Goal: Information Seeking & Learning: Learn about a topic

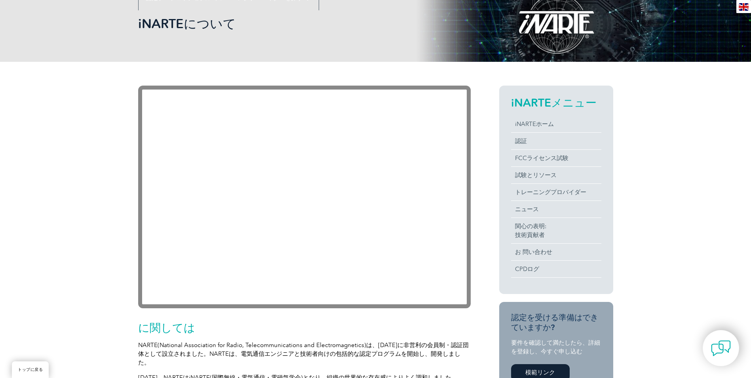
scroll to position [119, 0]
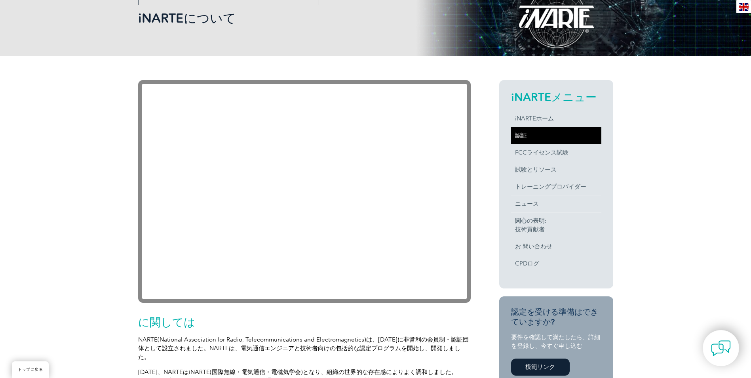
click at [533, 134] on link "認証" at bounding box center [556, 135] width 90 height 17
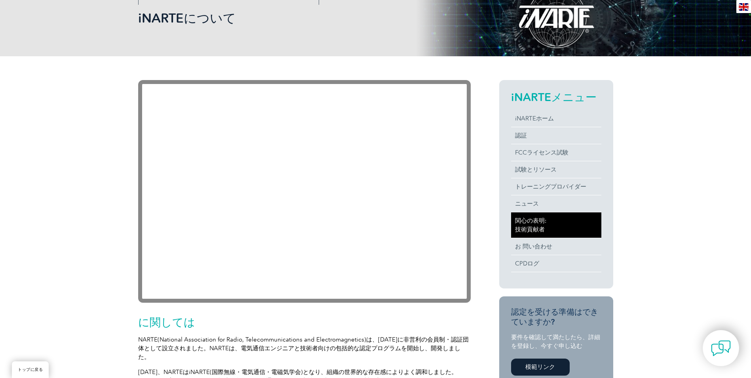
click at [526, 225] on link "関心の表明: 技術貢献者" at bounding box center [556, 224] width 90 height 25
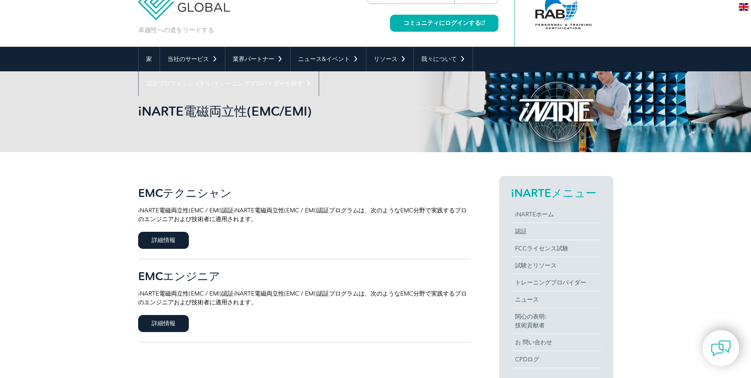
scroll to position [40, 0]
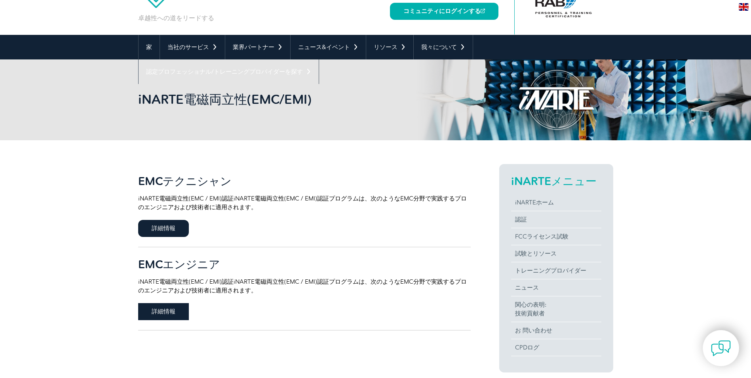
click at [160, 314] on span "詳細情報" at bounding box center [163, 311] width 51 height 17
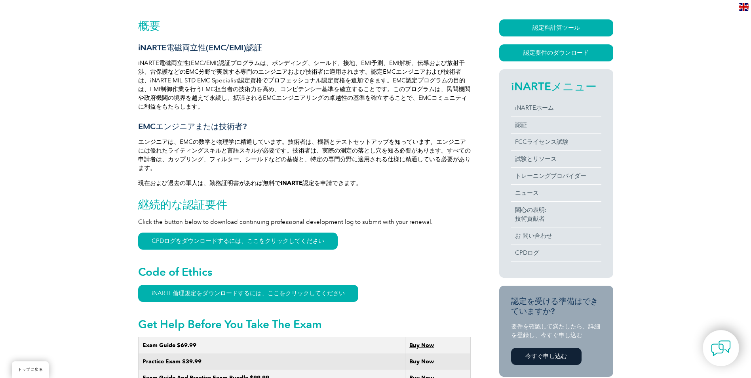
scroll to position [198, 0]
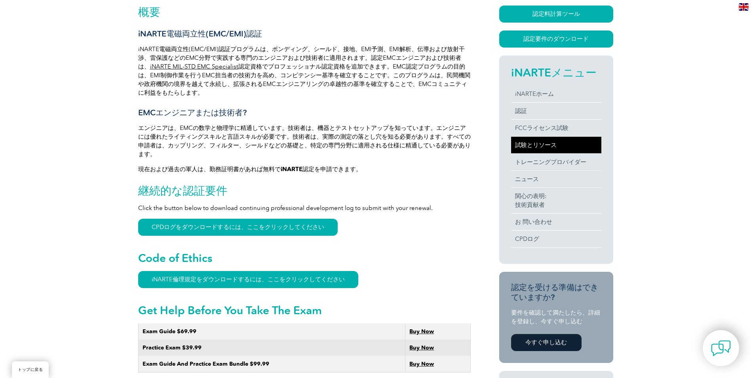
click at [526, 148] on link "試験とリソース" at bounding box center [556, 145] width 90 height 17
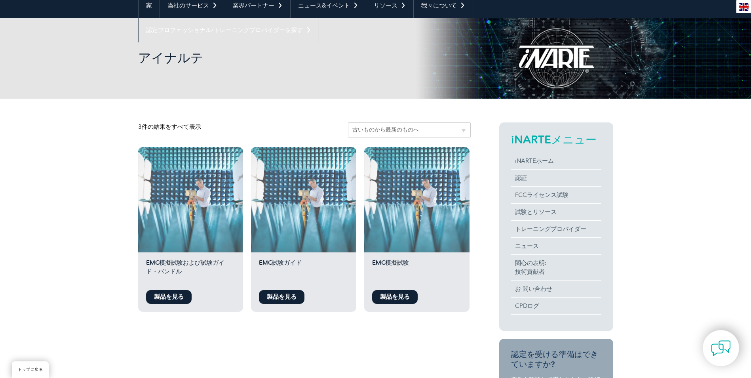
scroll to position [80, 0]
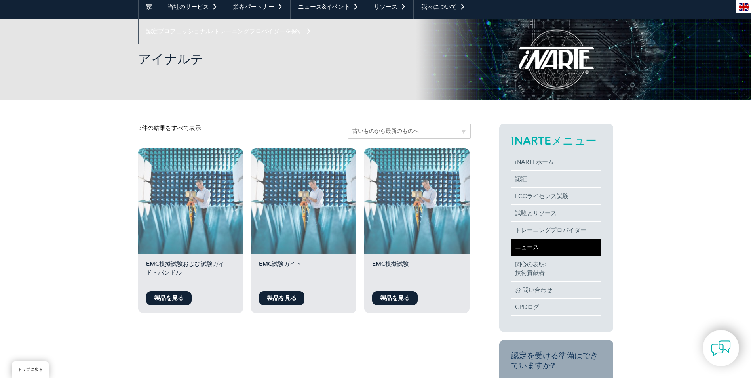
click at [531, 249] on link "ニュース" at bounding box center [556, 247] width 90 height 17
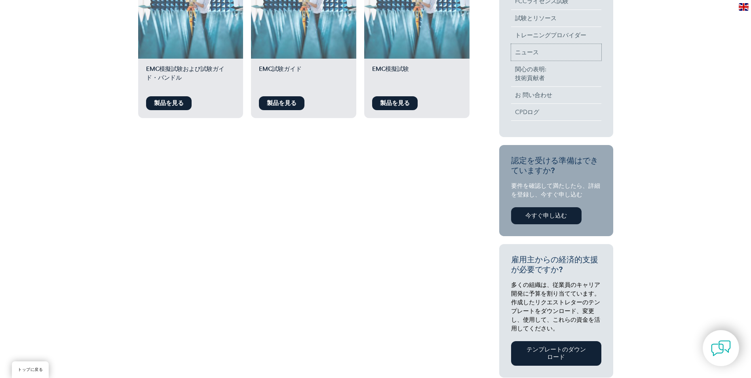
scroll to position [357, 0]
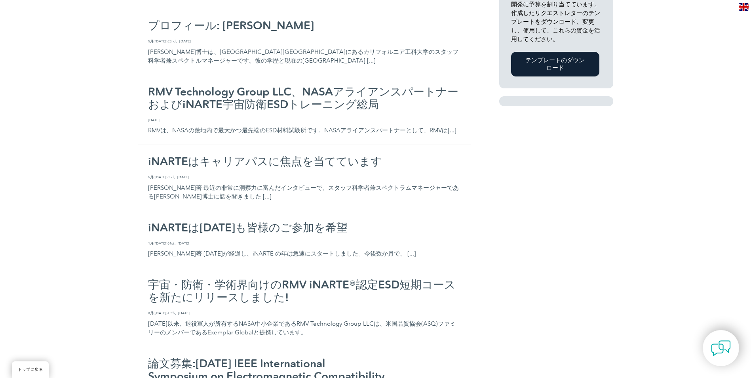
scroll to position [396, 0]
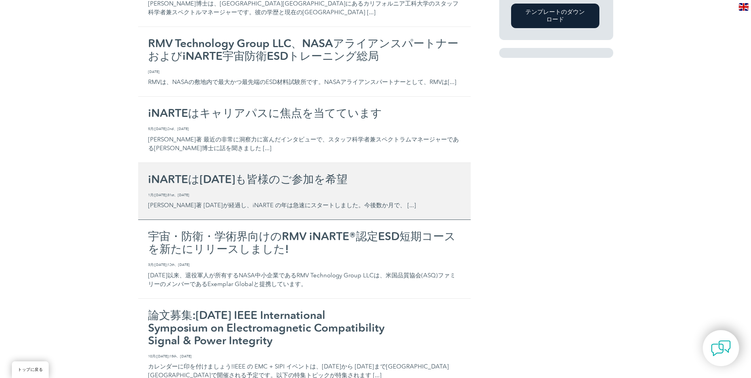
drag, startPoint x: 330, startPoint y: 189, endPoint x: 199, endPoint y: 182, distance: 131.2
click at [199, 182] on h2 "iNARTEは[DATE]も皆様のご参加を希望" at bounding box center [304, 179] width 313 height 13
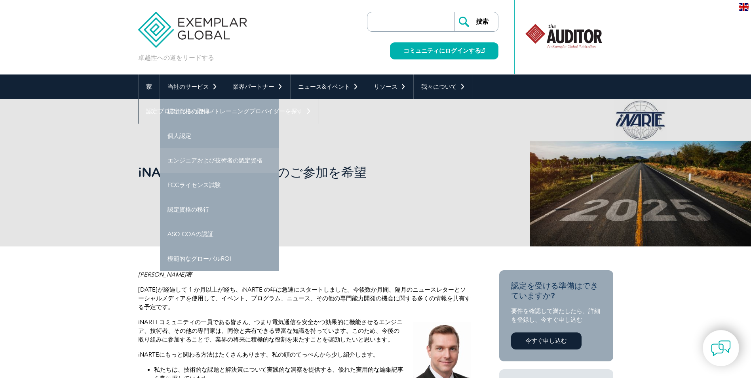
click at [240, 159] on link "エンジニアおよび技術者の認定資格" at bounding box center [219, 160] width 119 height 25
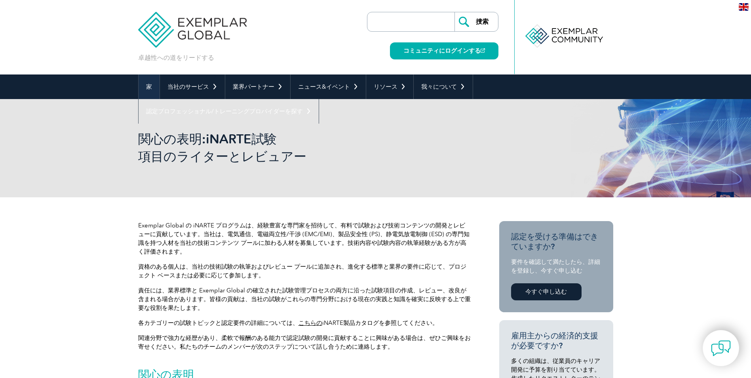
click at [152, 85] on link "家" at bounding box center [149, 86] width 21 height 25
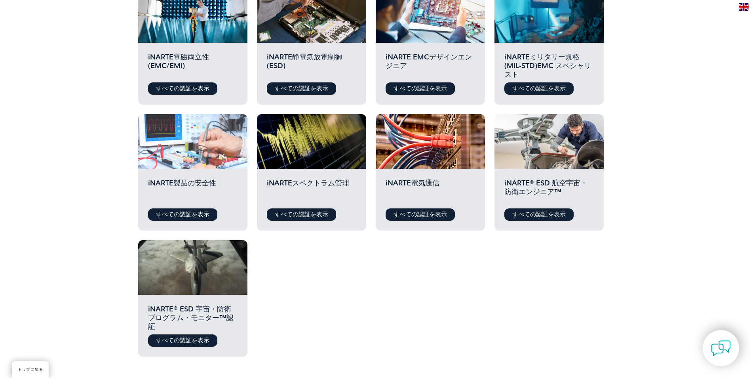
scroll to position [277, 0]
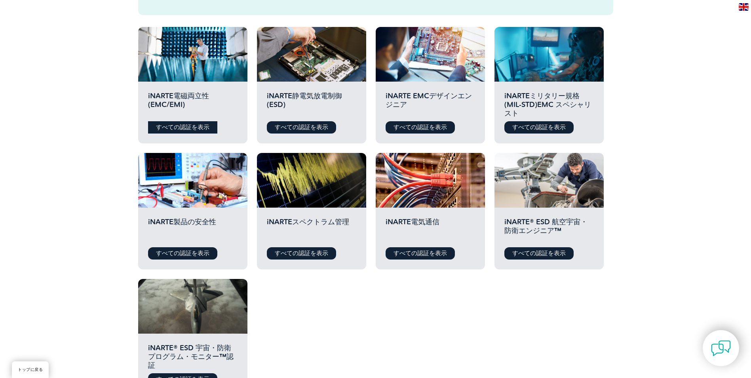
click at [175, 128] on link "すべての認証を表示" at bounding box center [182, 127] width 69 height 12
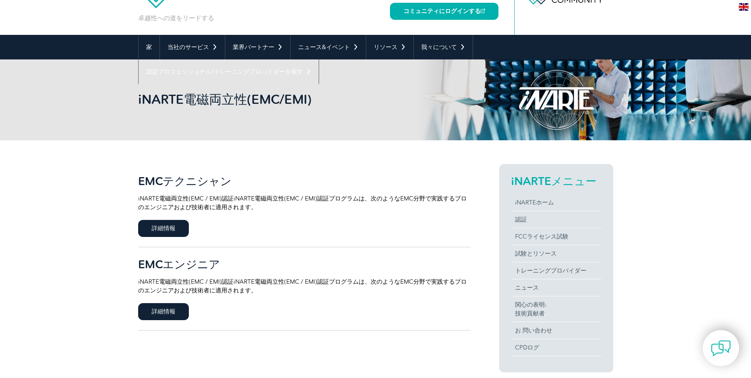
scroll to position [79, 0]
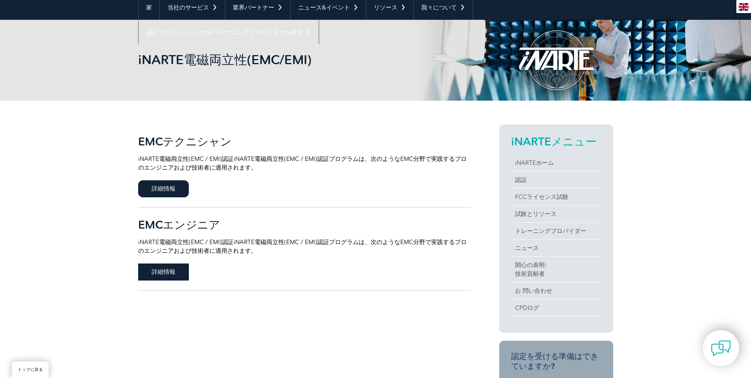
click at [163, 279] on span "詳細情報" at bounding box center [163, 271] width 51 height 17
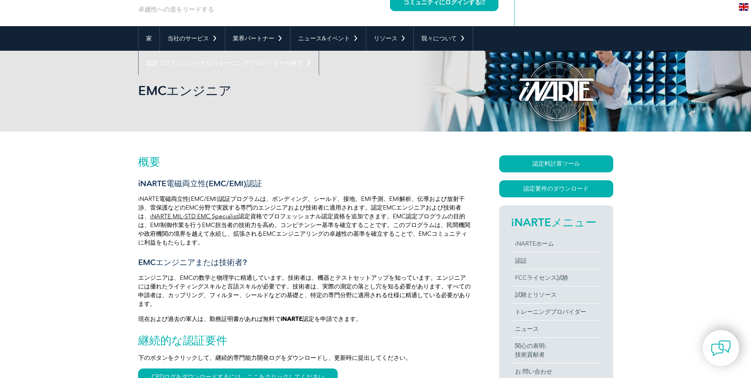
scroll to position [40, 0]
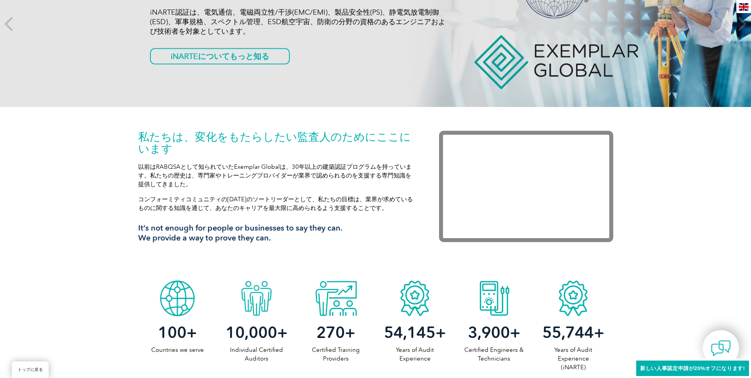
scroll to position [79, 0]
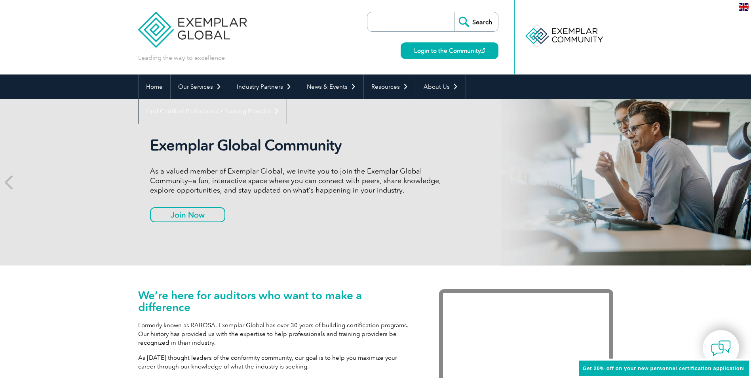
click at [741, 6] on img at bounding box center [744, 7] width 10 height 8
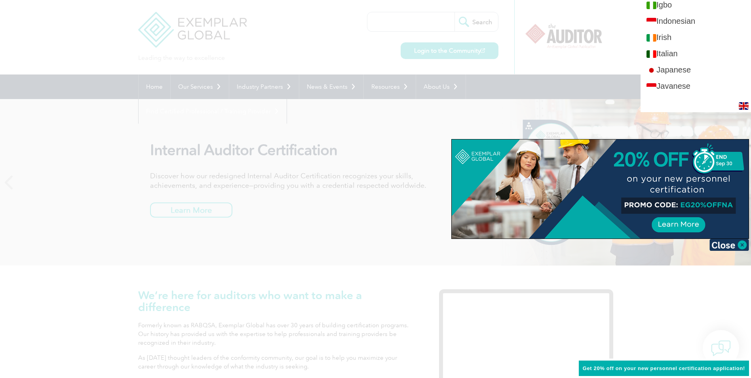
scroll to position [673, 0]
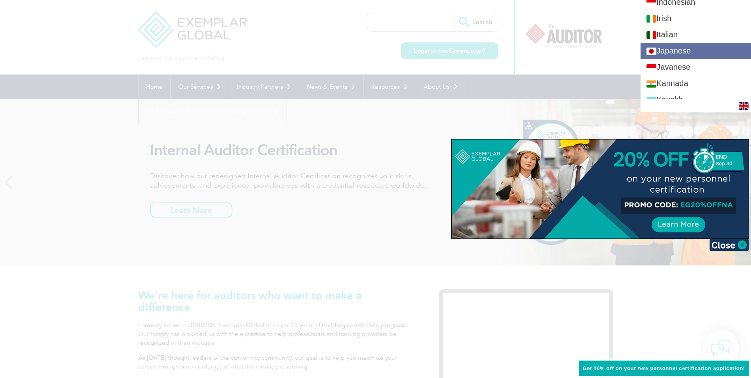
click at [707, 50] on link "Japanese" at bounding box center [695, 51] width 110 height 16
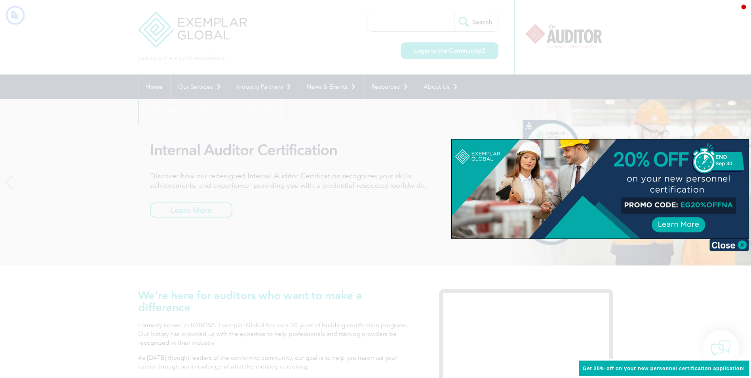
scroll to position [0, 0]
type input "検索"
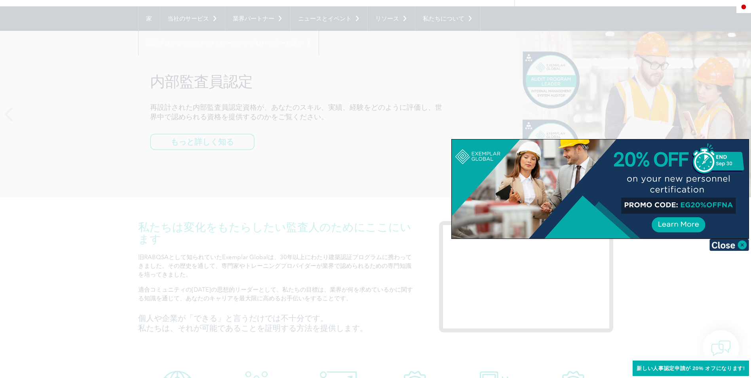
scroll to position [79, 0]
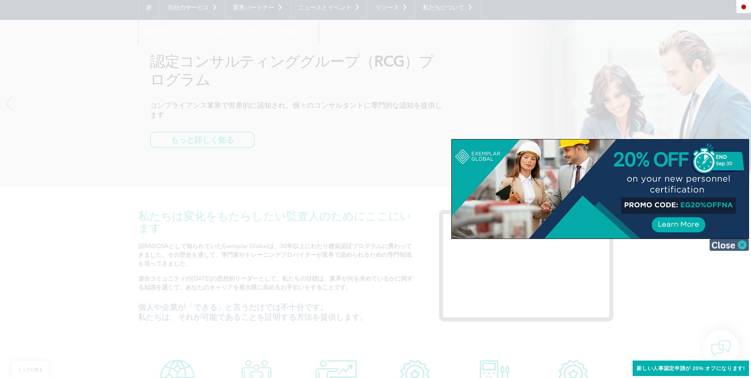
click at [741, 245] on img at bounding box center [729, 245] width 40 height 12
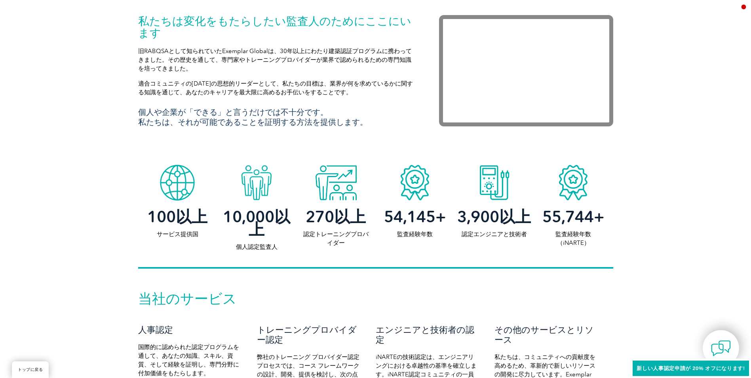
scroll to position [277, 0]
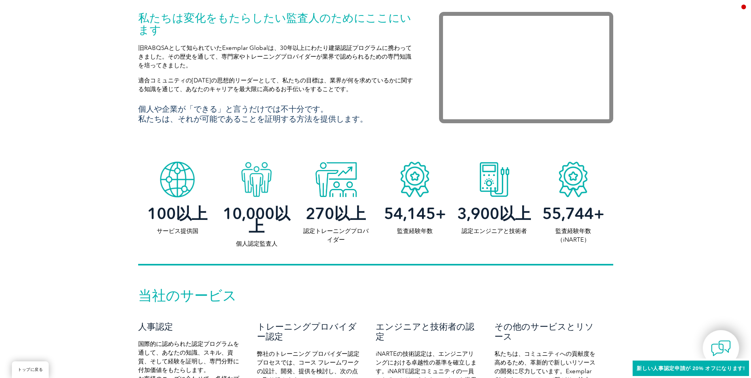
click at [494, 216] on font "3,900" at bounding box center [478, 213] width 42 height 19
click at [487, 188] on div at bounding box center [493, 178] width 79 height 40
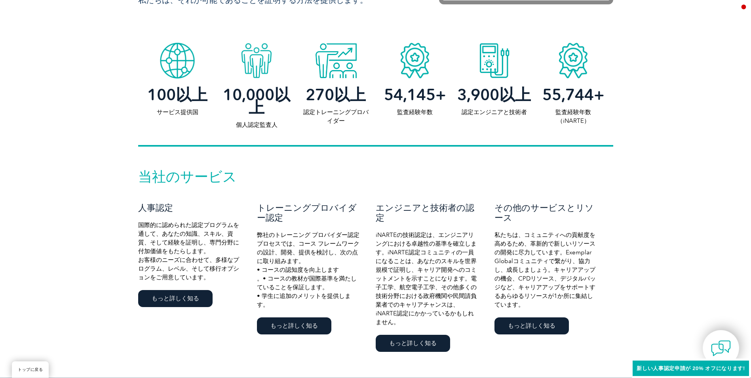
scroll to position [435, 0]
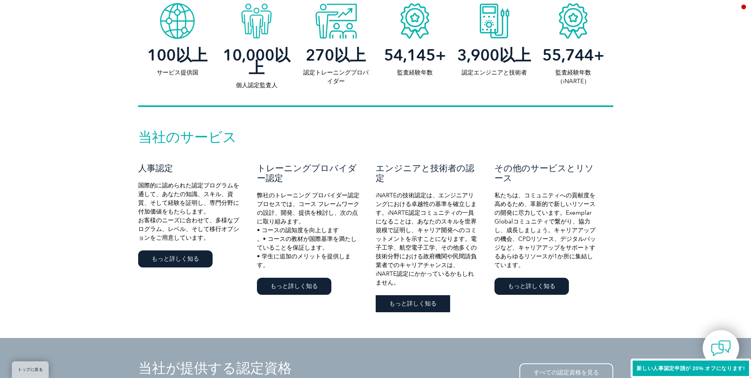
click at [419, 295] on link "もっと詳しく知る" at bounding box center [413, 303] width 74 height 17
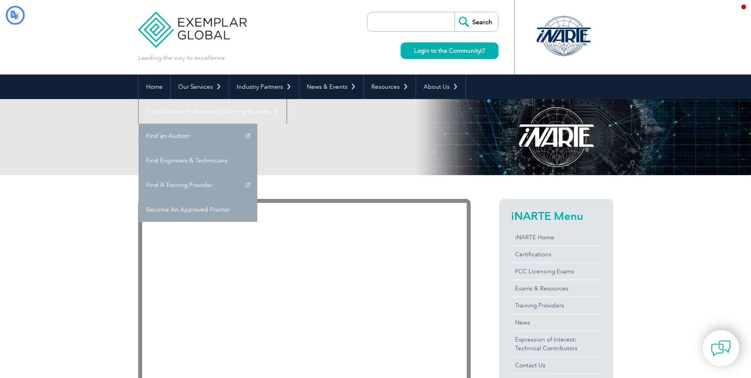
type input "検索"
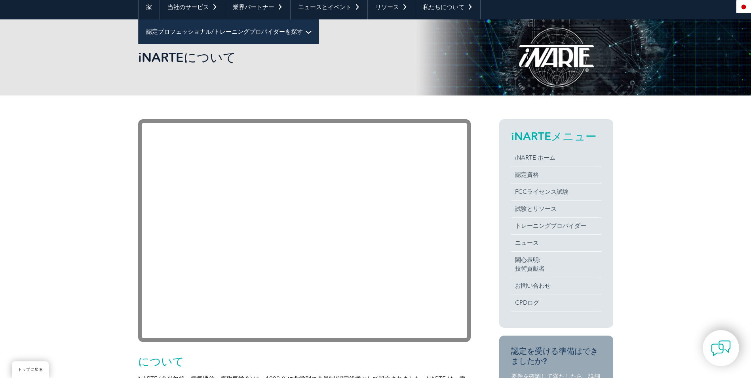
scroll to position [40, 0]
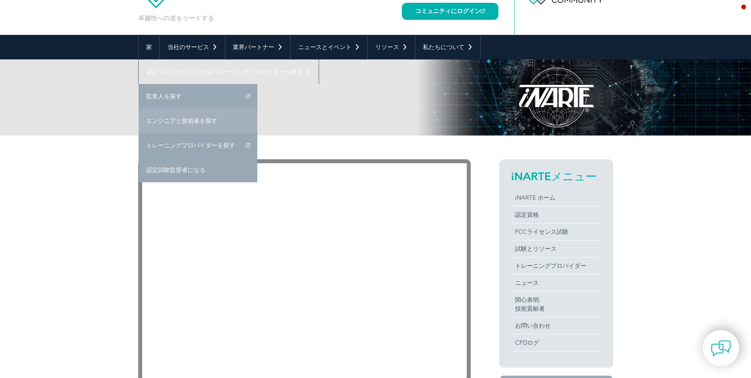
click at [190, 119] on font "エンジニアと技術者を探す" at bounding box center [181, 120] width 71 height 7
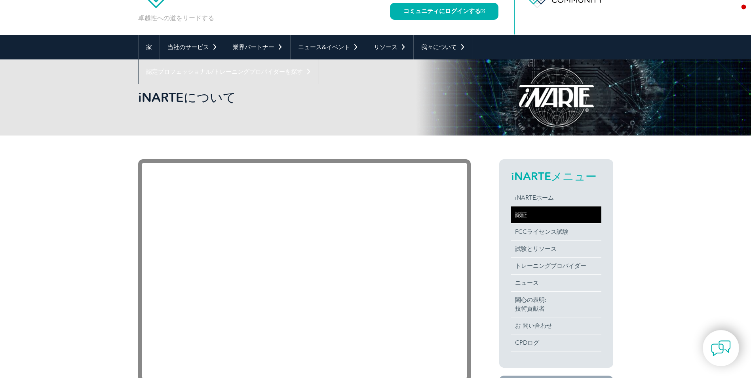
click at [526, 213] on link "認証" at bounding box center [556, 214] width 90 height 17
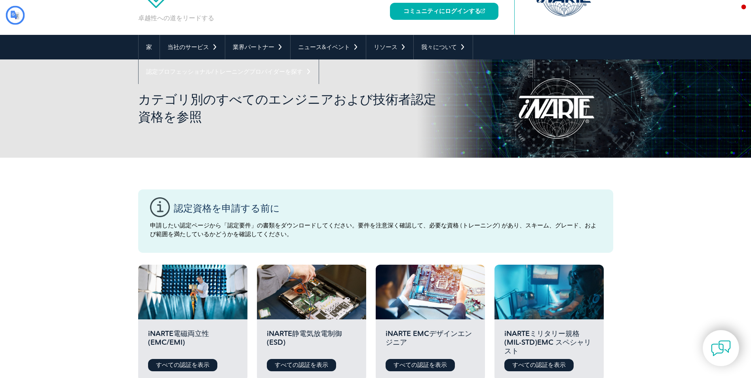
type input "調達"
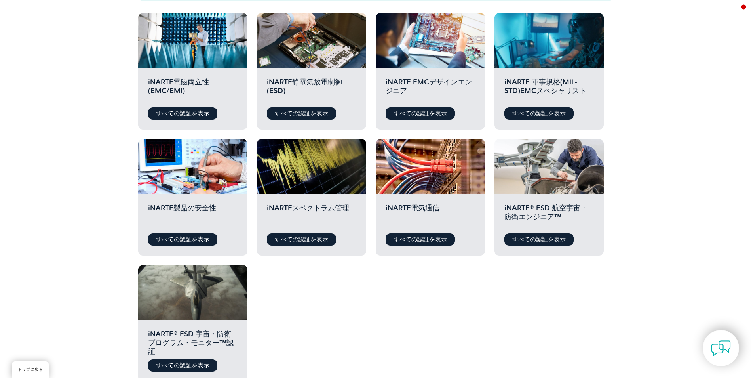
scroll to position [277, 0]
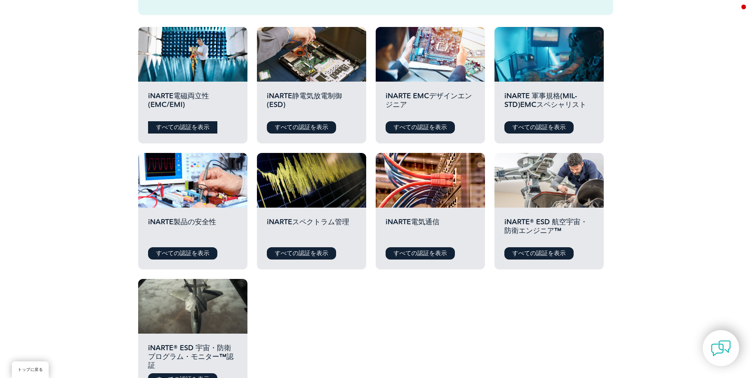
click at [189, 127] on font "すべての認証を表示" at bounding box center [182, 126] width 53 height 7
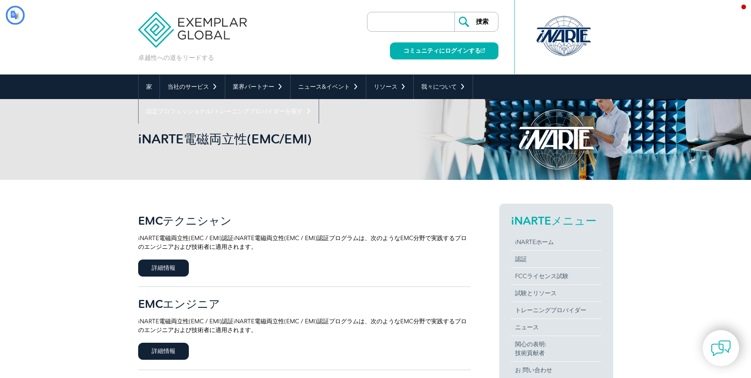
type input "調達"
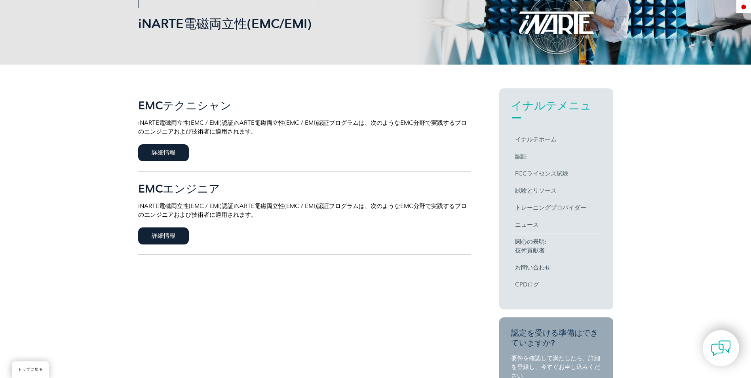
scroll to position [119, 0]
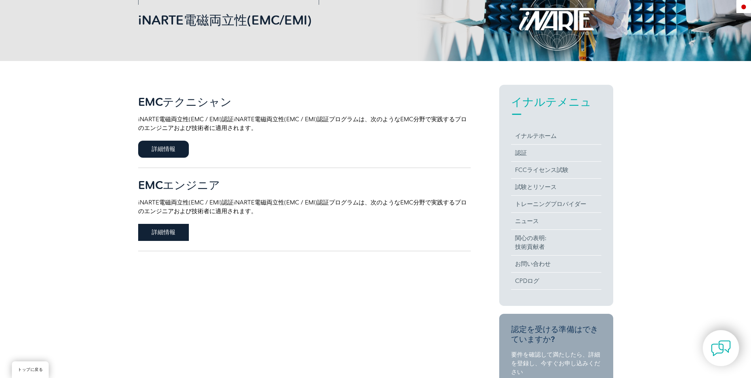
click at [167, 232] on font "詳細情報" at bounding box center [164, 231] width 24 height 7
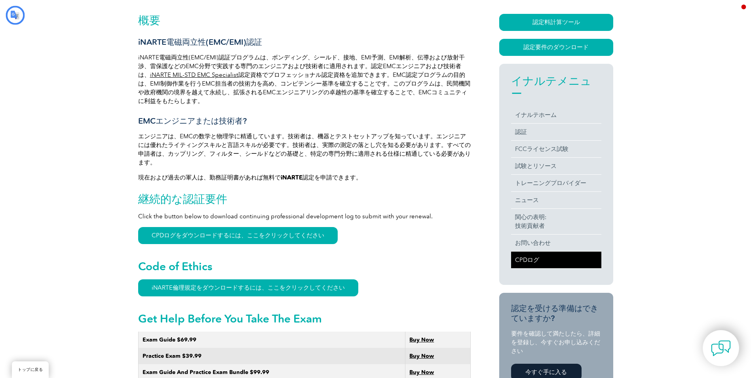
type input "調達"
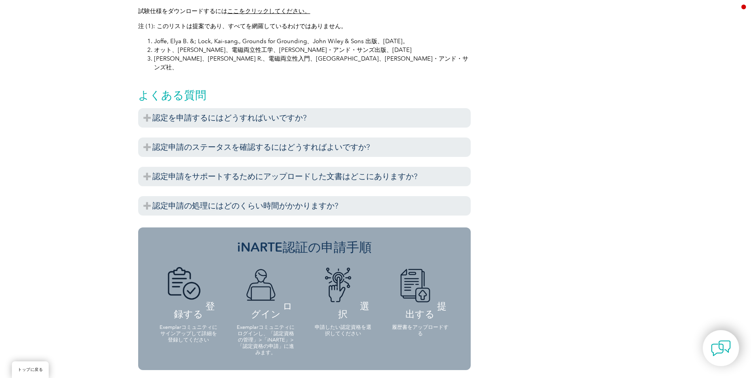
scroll to position [823, 0]
